Goal: Book appointment/travel/reservation

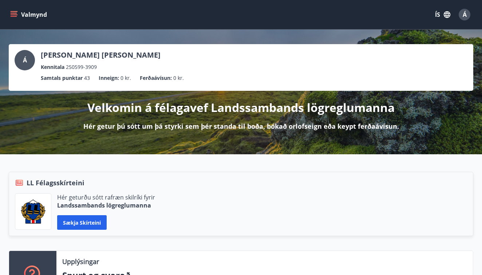
scroll to position [542, 0]
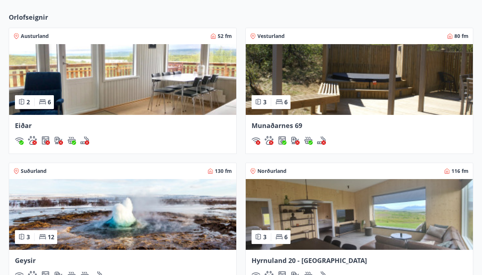
click at [282, 124] on span "Munaðarnes 69" at bounding box center [277, 125] width 51 height 9
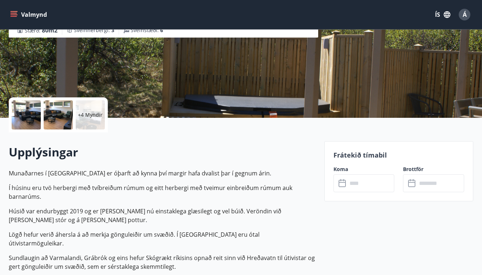
scroll to position [108, 0]
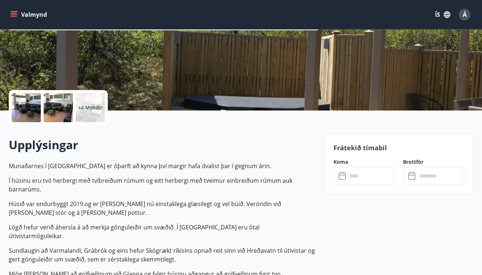
click at [350, 173] on input "text" at bounding box center [371, 176] width 47 height 18
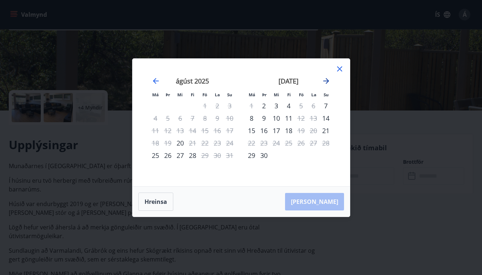
click at [328, 81] on icon "Move forward to switch to the next month." at bounding box center [326, 81] width 9 height 9
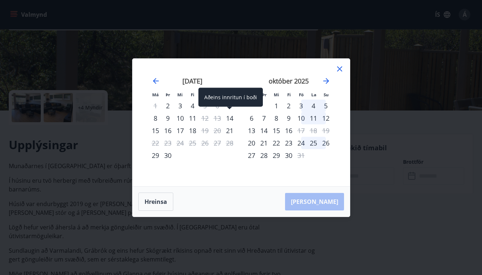
click at [233, 117] on div "14" at bounding box center [230, 118] width 12 height 12
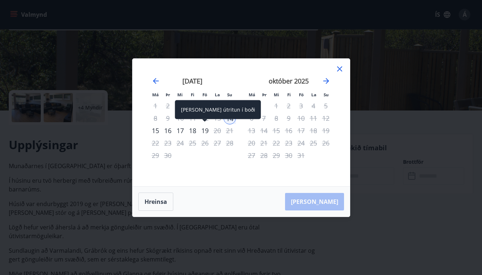
click at [207, 133] on div "19" at bounding box center [205, 130] width 12 height 12
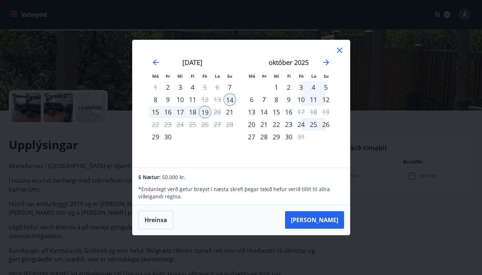
click at [192, 110] on div "18" at bounding box center [193, 112] width 12 height 12
click at [181, 111] on div "17" at bounding box center [180, 112] width 12 height 12
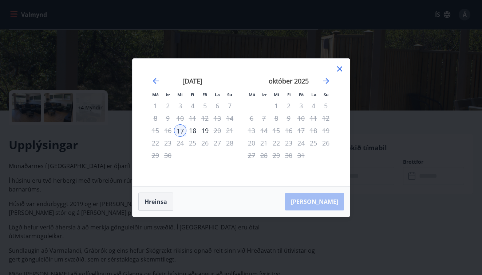
click at [161, 200] on button "Hreinsa" at bounding box center [155, 201] width 35 height 18
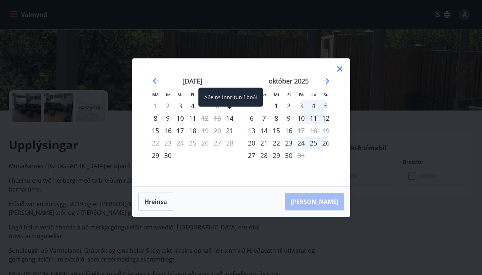
click at [226, 120] on div "14" at bounding box center [230, 118] width 12 height 12
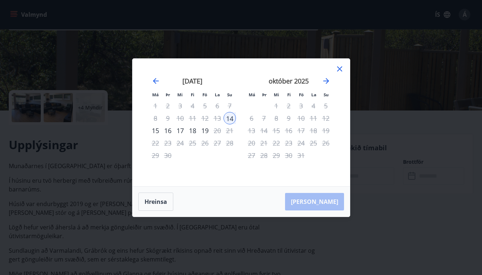
click at [179, 130] on div "17" at bounding box center [180, 130] width 12 height 12
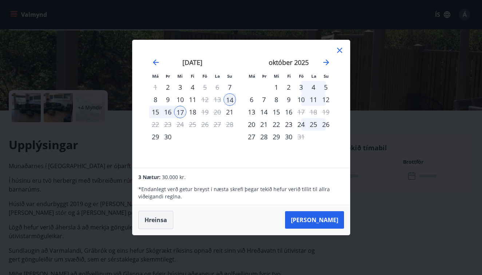
click at [157, 226] on button "Hreinsa" at bounding box center [155, 220] width 35 height 18
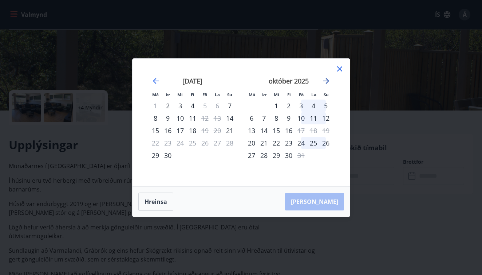
click at [328, 85] on icon "Move forward to switch to the next month." at bounding box center [326, 81] width 9 height 9
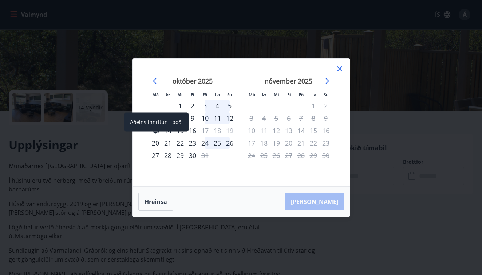
click at [158, 145] on div "20" at bounding box center [155, 143] width 12 height 12
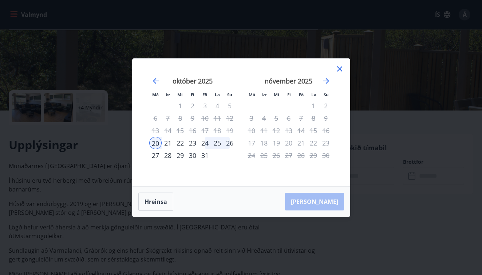
click at [191, 158] on div "30" at bounding box center [193, 155] width 12 height 12
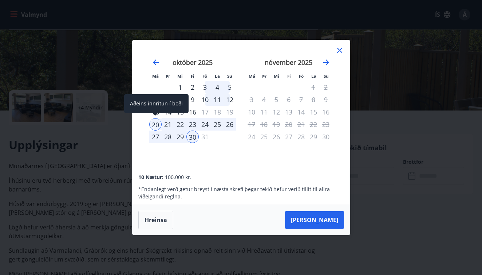
click at [158, 121] on div "20" at bounding box center [155, 124] width 12 height 12
click at [194, 139] on div "30" at bounding box center [193, 136] width 12 height 12
click at [158, 124] on div "20" at bounding box center [155, 124] width 12 height 12
click at [207, 124] on div "24" at bounding box center [205, 124] width 12 height 12
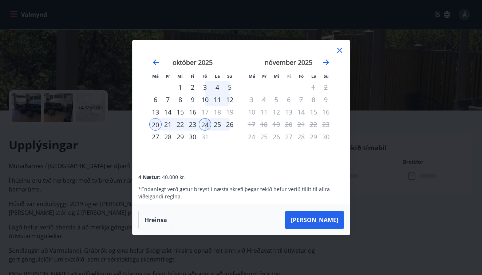
click at [162, 125] on div "21" at bounding box center [168, 124] width 12 height 12
click at [157, 224] on button "Hreinsa" at bounding box center [155, 220] width 35 height 18
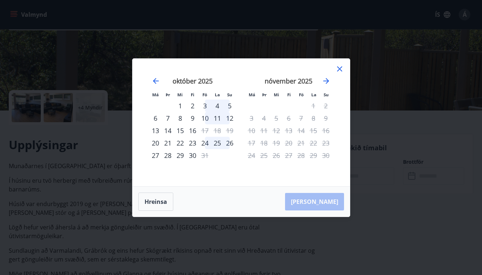
click at [339, 68] on icon at bounding box center [339, 68] width 5 height 5
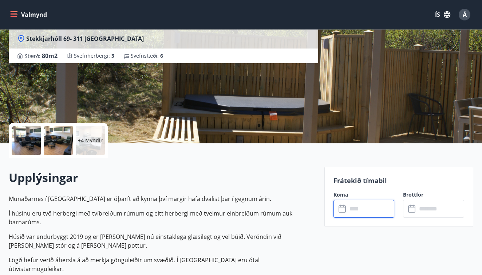
scroll to position [65, 0]
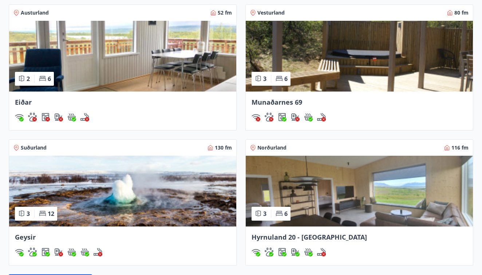
scroll to position [574, 0]
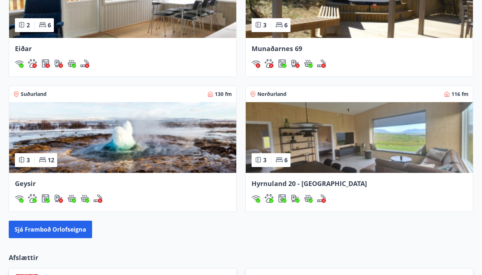
click at [170, 141] on img at bounding box center [122, 137] width 227 height 71
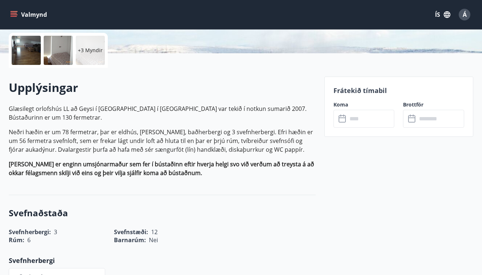
scroll to position [166, 0]
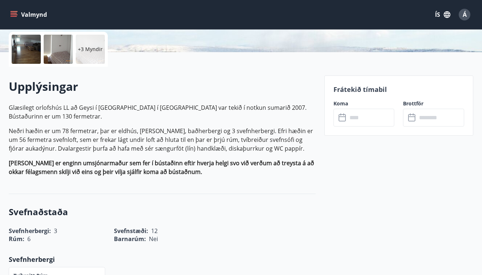
click at [342, 118] on icon at bounding box center [343, 117] width 9 height 9
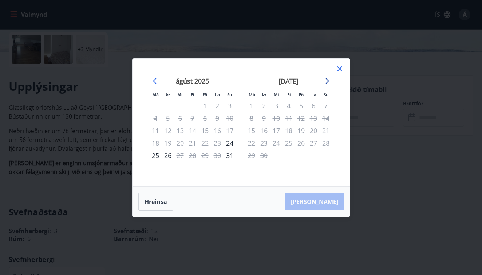
click at [325, 83] on icon "Move forward to switch to the next month." at bounding box center [326, 81] width 9 height 9
click at [154, 83] on icon "Move backward to switch to the previous month." at bounding box center [156, 81] width 9 height 9
click at [326, 81] on icon "Move forward to switch to the next month." at bounding box center [326, 81] width 9 height 9
click at [338, 67] on icon at bounding box center [339, 68] width 5 height 5
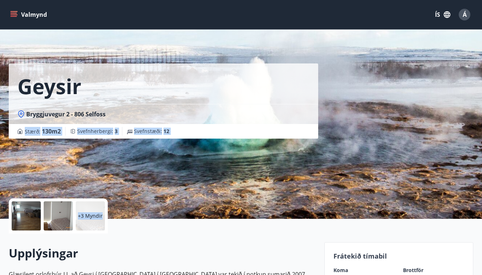
scroll to position [0, 0]
drag, startPoint x: 174, startPoint y: 206, endPoint x: 213, endPoint y: 121, distance: 93.6
click at [211, 44] on div "Geysir Bryggjuvegur 2 - 806 Selfoss Stærð : 130 m2 [GEOGRAPHIC_DATA] : 3 Svefns…" at bounding box center [164, 69] width 310 height 138
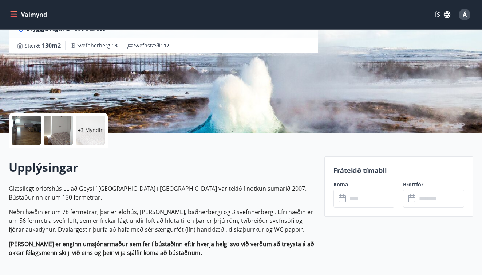
scroll to position [87, 0]
